Goal: Navigation & Orientation: Find specific page/section

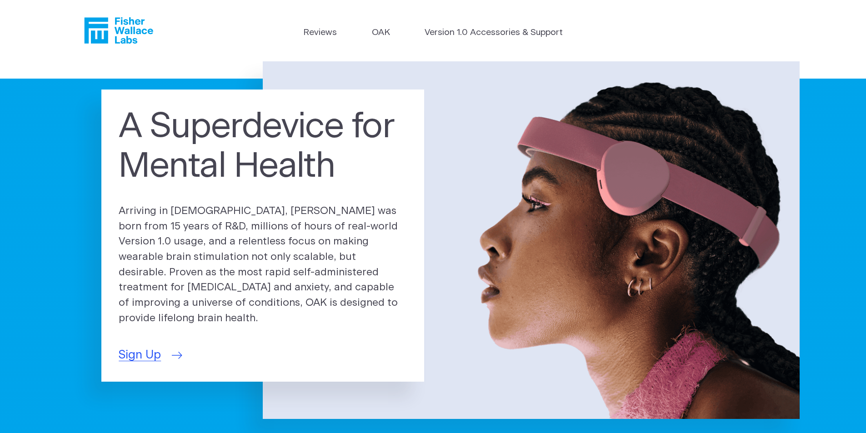
click at [137, 352] on span "Sign Up" at bounding box center [140, 356] width 42 height 18
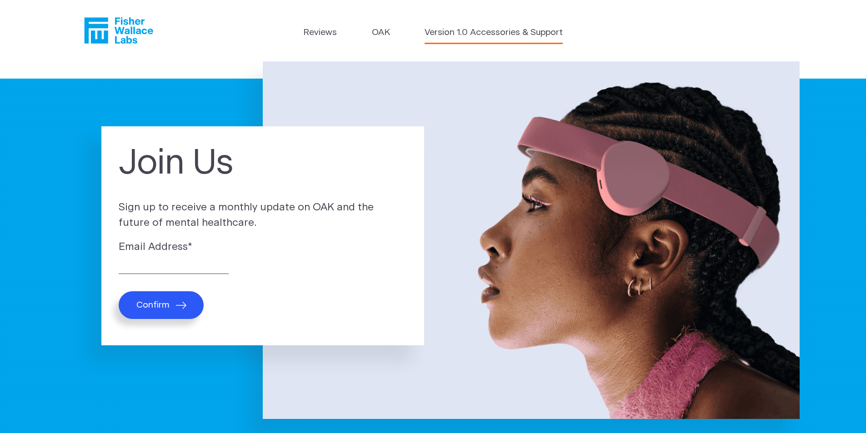
click at [510, 32] on link "Version 1.0 Accessories & Support" at bounding box center [494, 32] width 138 height 13
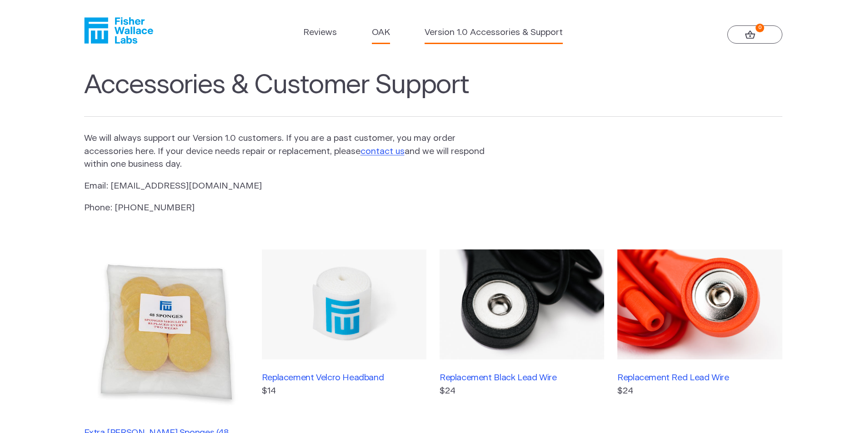
click at [388, 35] on link "OAK" at bounding box center [381, 32] width 18 height 13
